Goal: Task Accomplishment & Management: Use online tool/utility

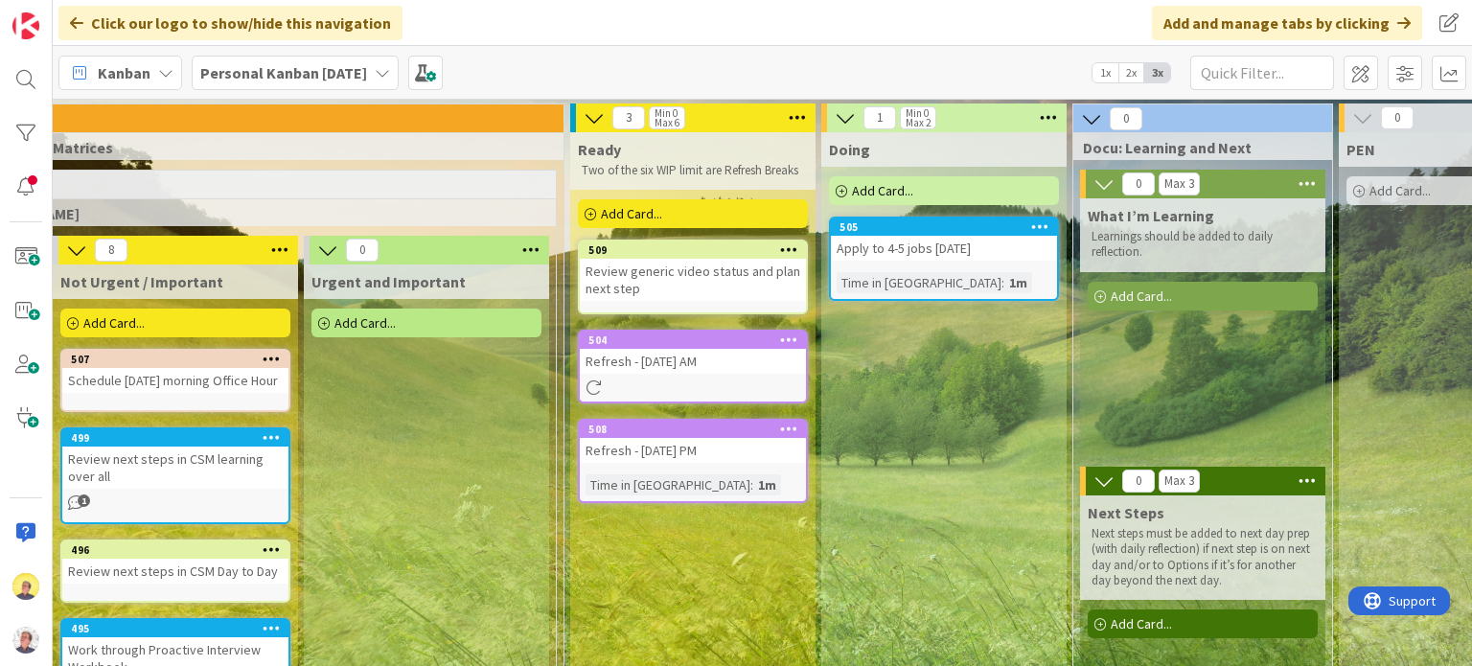
scroll to position [0, 832]
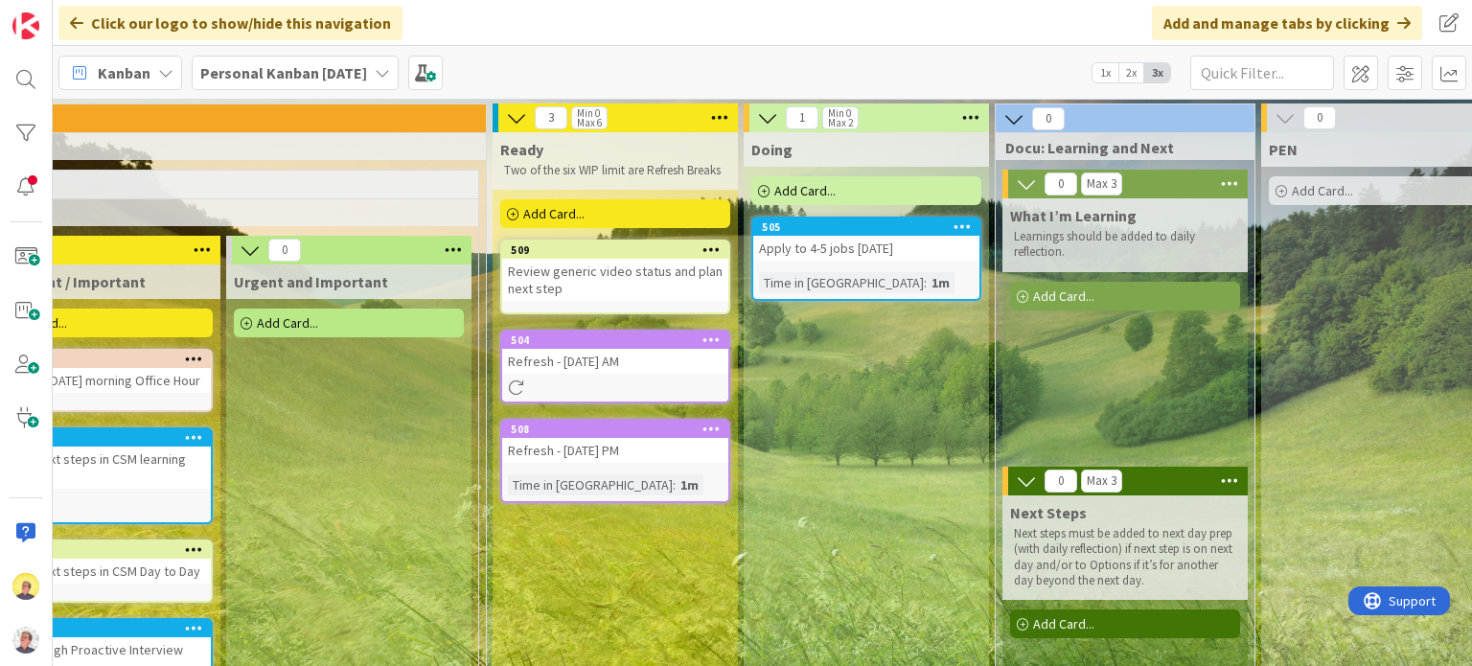
click at [909, 251] on div "Apply to 4-5 jobs [DATE]" at bounding box center [866, 248] width 226 height 25
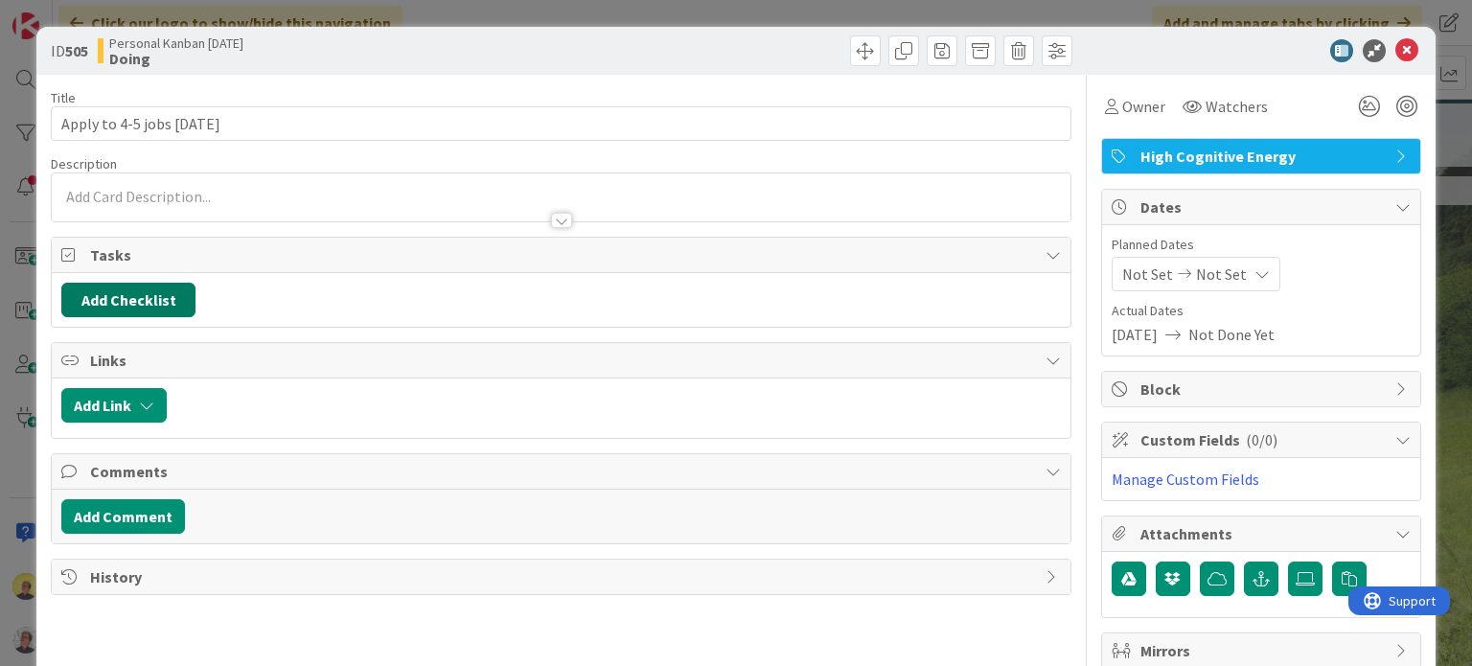
click at [141, 293] on button "Add Checklist" at bounding box center [128, 300] width 134 height 35
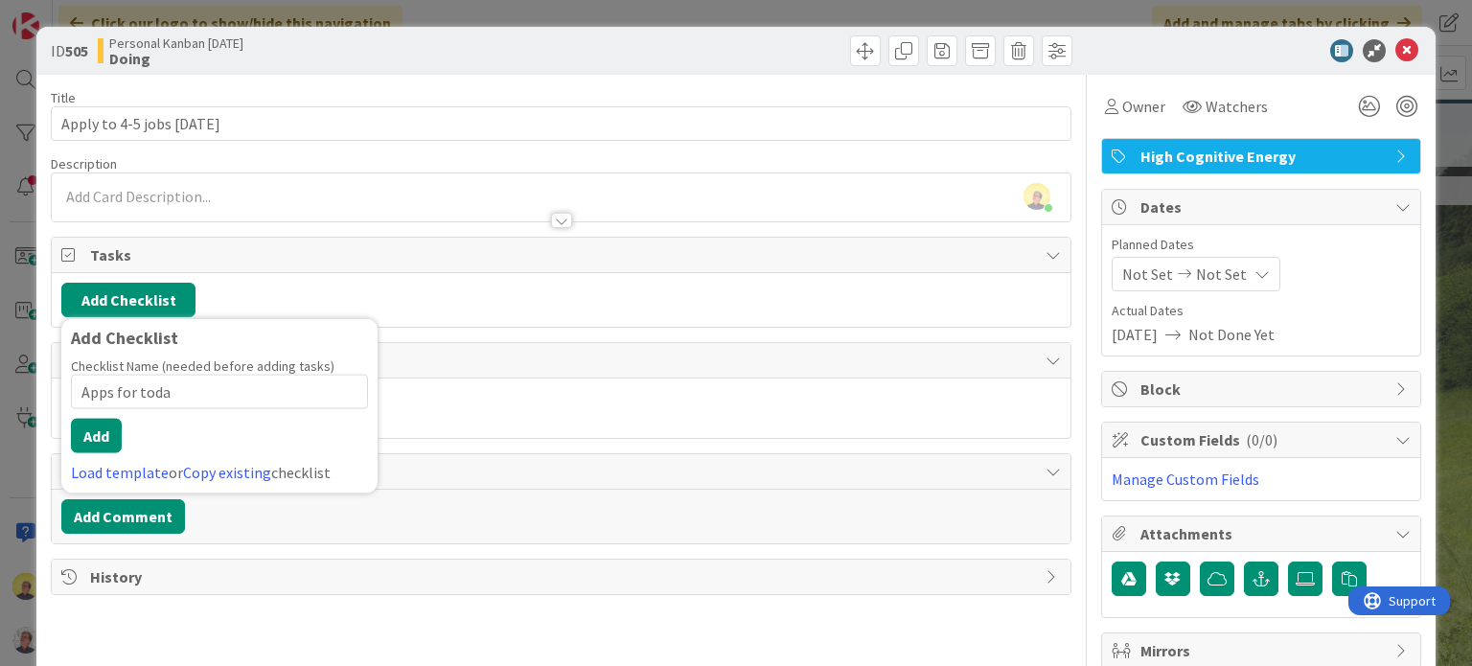
type input "Apps for [DATE]"
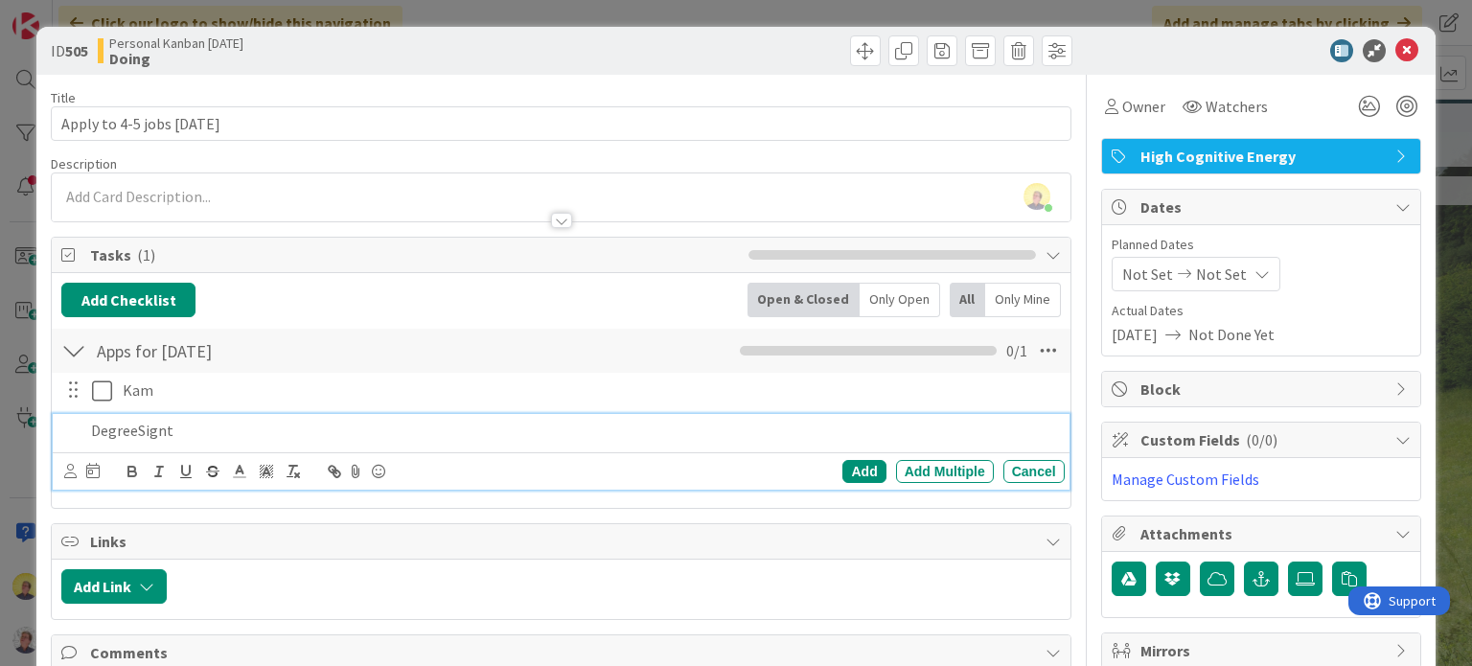
click at [165, 432] on p "DegreeSignt" at bounding box center [573, 431] width 965 height 22
click at [373, 427] on p "DegreeSight" at bounding box center [573, 431] width 965 height 22
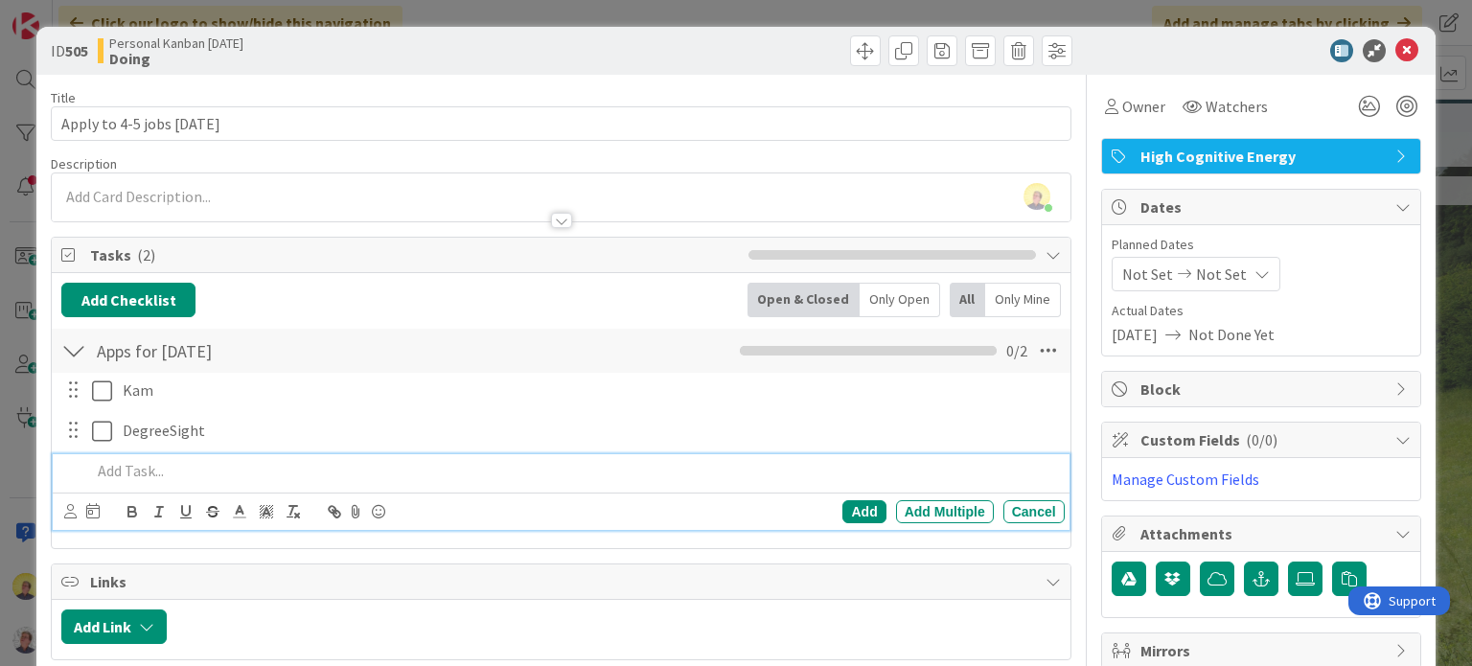
click at [1384, 37] on div "ID 505 Personal Kanban [DATE] Doing" at bounding box center [735, 51] width 1398 height 48
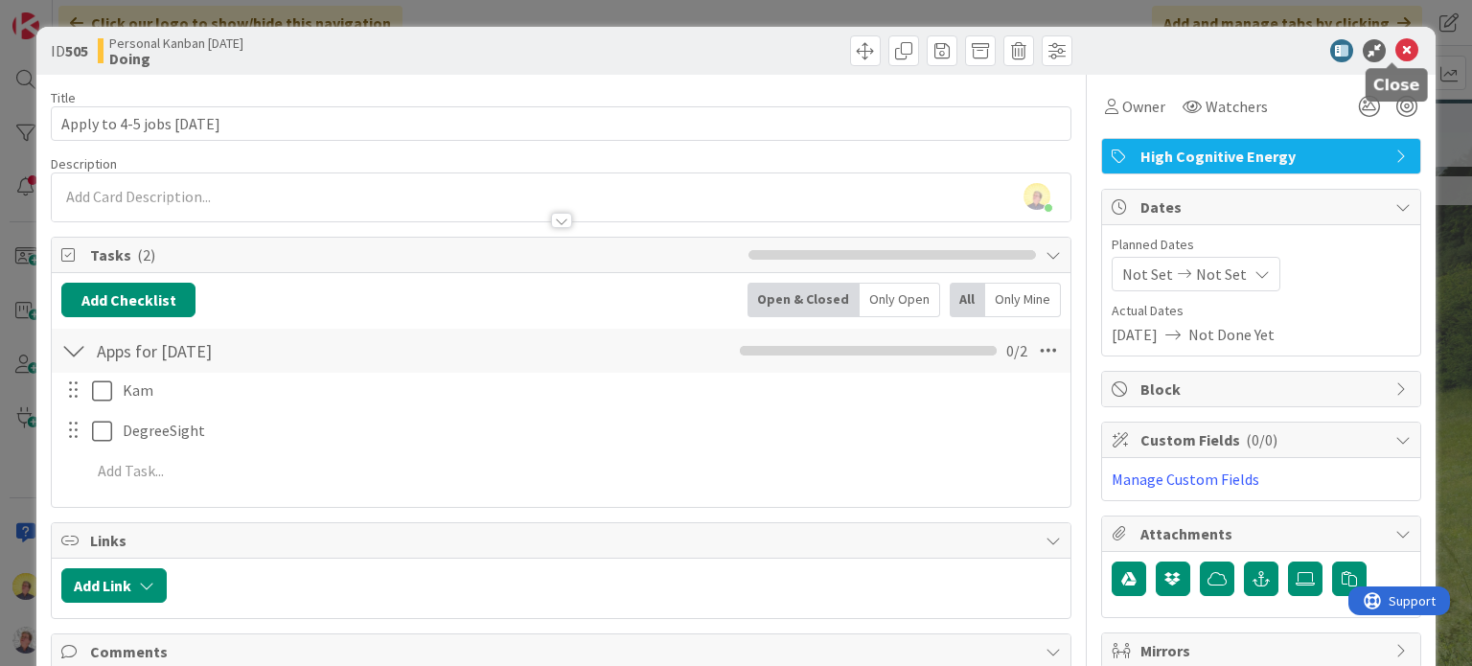
click at [1405, 50] on div at bounding box center [1251, 50] width 339 height 23
click at [1396, 57] on icon at bounding box center [1407, 50] width 23 height 23
